Goal: Information Seeking & Learning: Check status

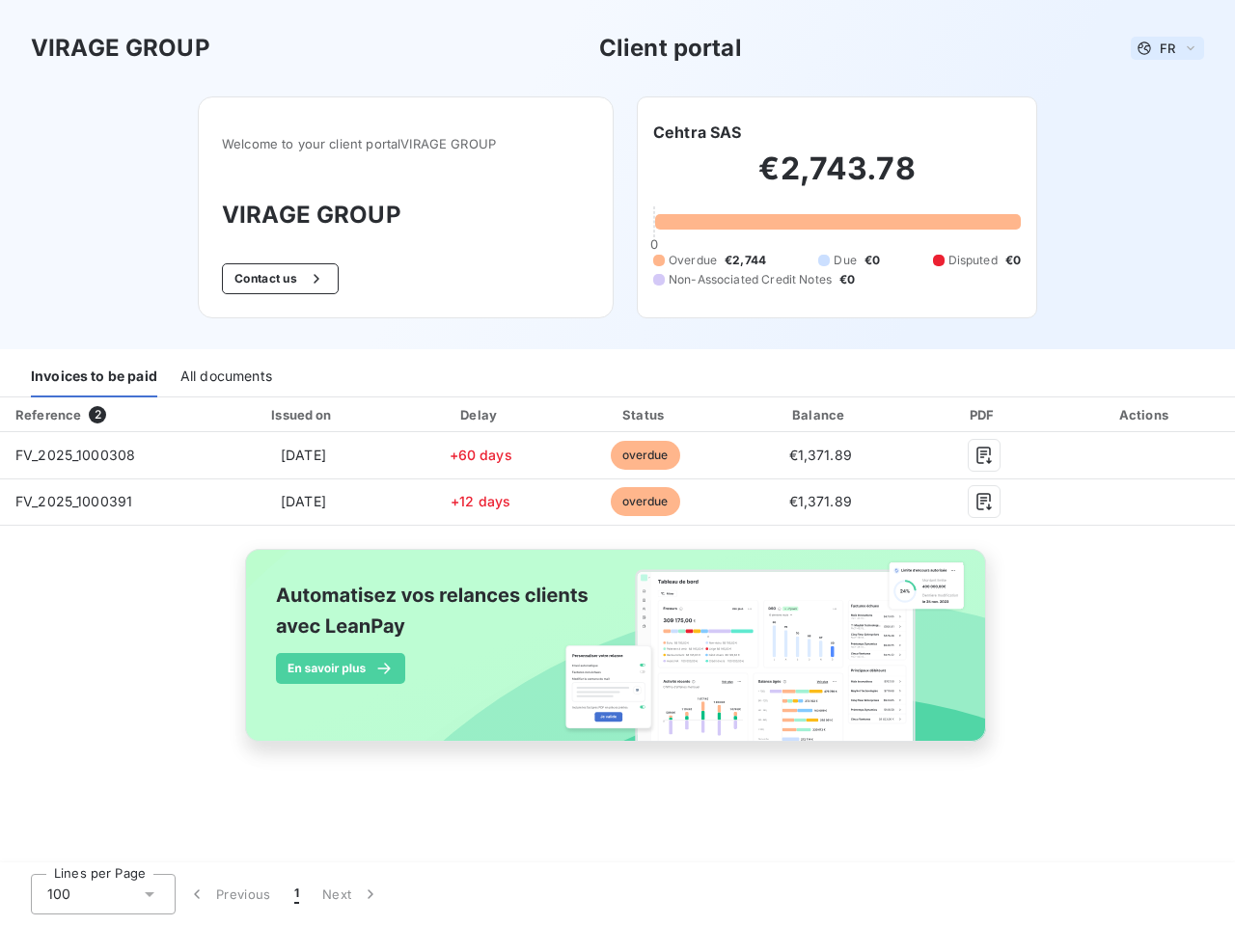
click at [1168, 48] on span "FR" at bounding box center [1167, 48] width 15 height 15
click at [278, 279] on button "Contact us" at bounding box center [280, 278] width 117 height 31
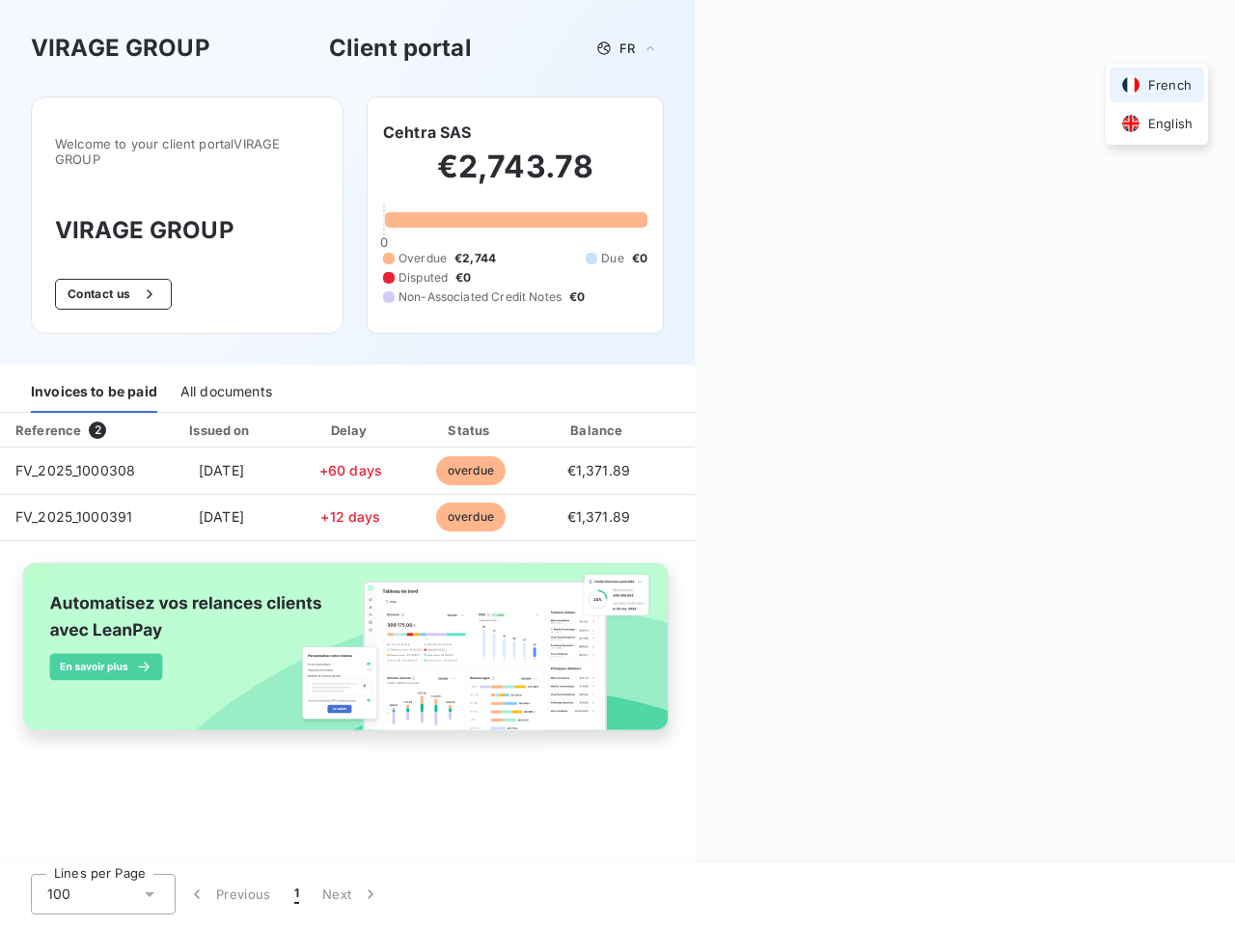
click at [697, 132] on div "Contact us Fill out the form below, and a member of our team will get back to y…" at bounding box center [965, 463] width 540 height 926
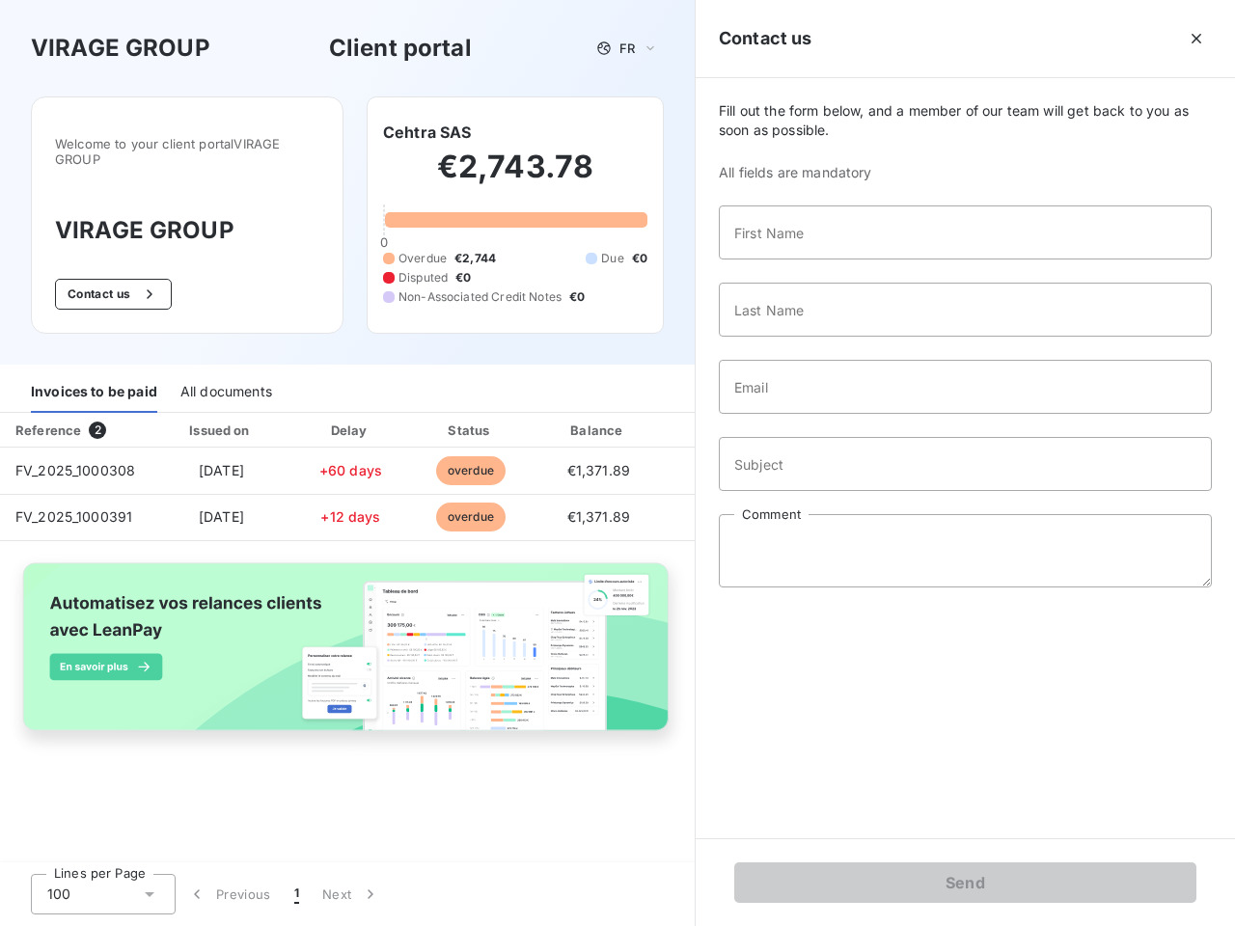
click at [94, 377] on div "Invoices to be paid" at bounding box center [94, 393] width 126 height 41
click at [225, 377] on div "All documents" at bounding box center [226, 393] width 92 height 41
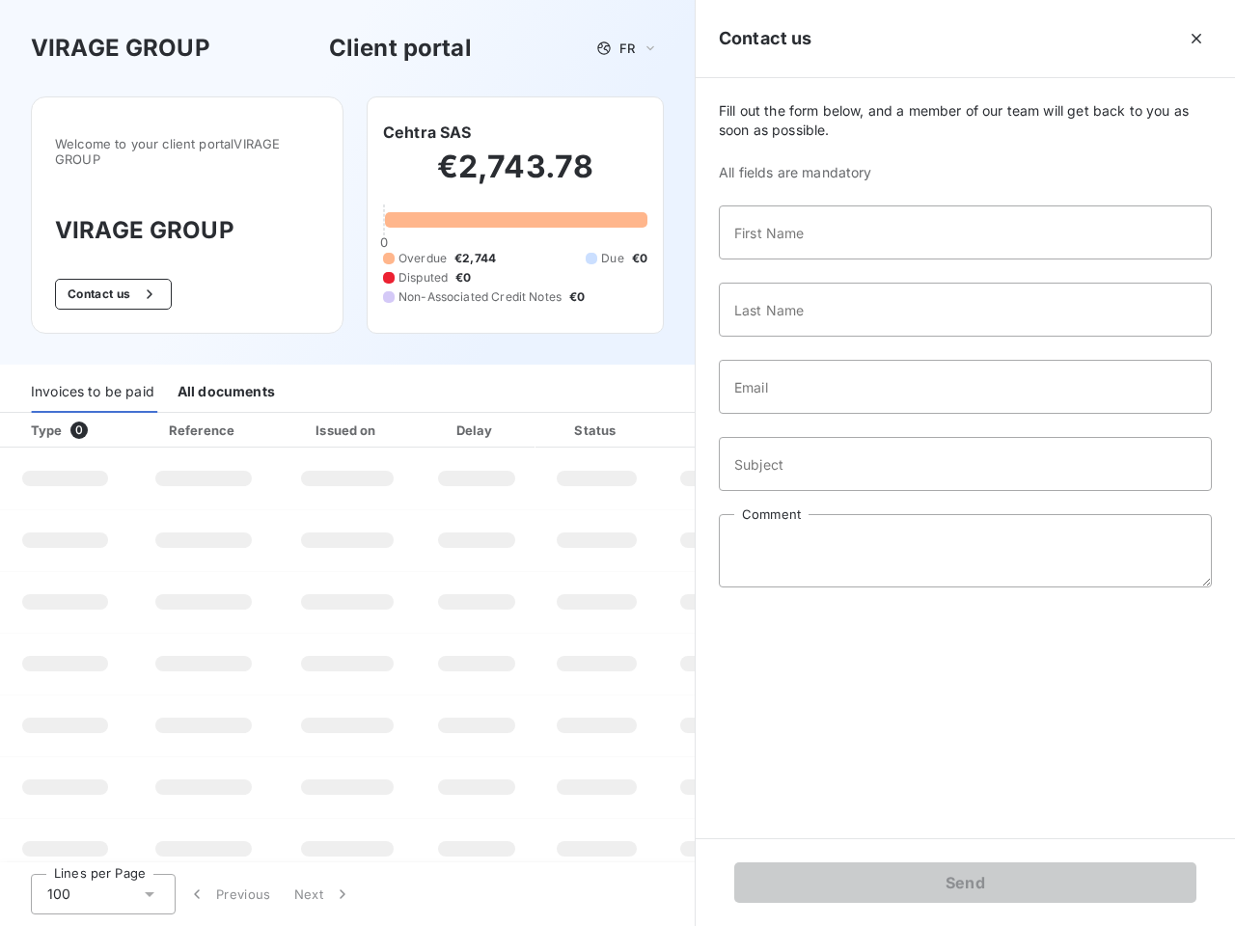
click at [103, 415] on th "Type 0" at bounding box center [65, 430] width 130 height 35
click at [304, 415] on th "Issued on" at bounding box center [347, 430] width 141 height 35
click at [481, 415] on th "Delay" at bounding box center [477, 430] width 118 height 35
click at [646, 415] on th "Status" at bounding box center [597, 430] width 123 height 35
click at [820, 415] on div "Fill out the form below, and a member of our team will get back to you as soon …" at bounding box center [965, 458] width 539 height 760
